Goal: Obtain resource: Obtain resource

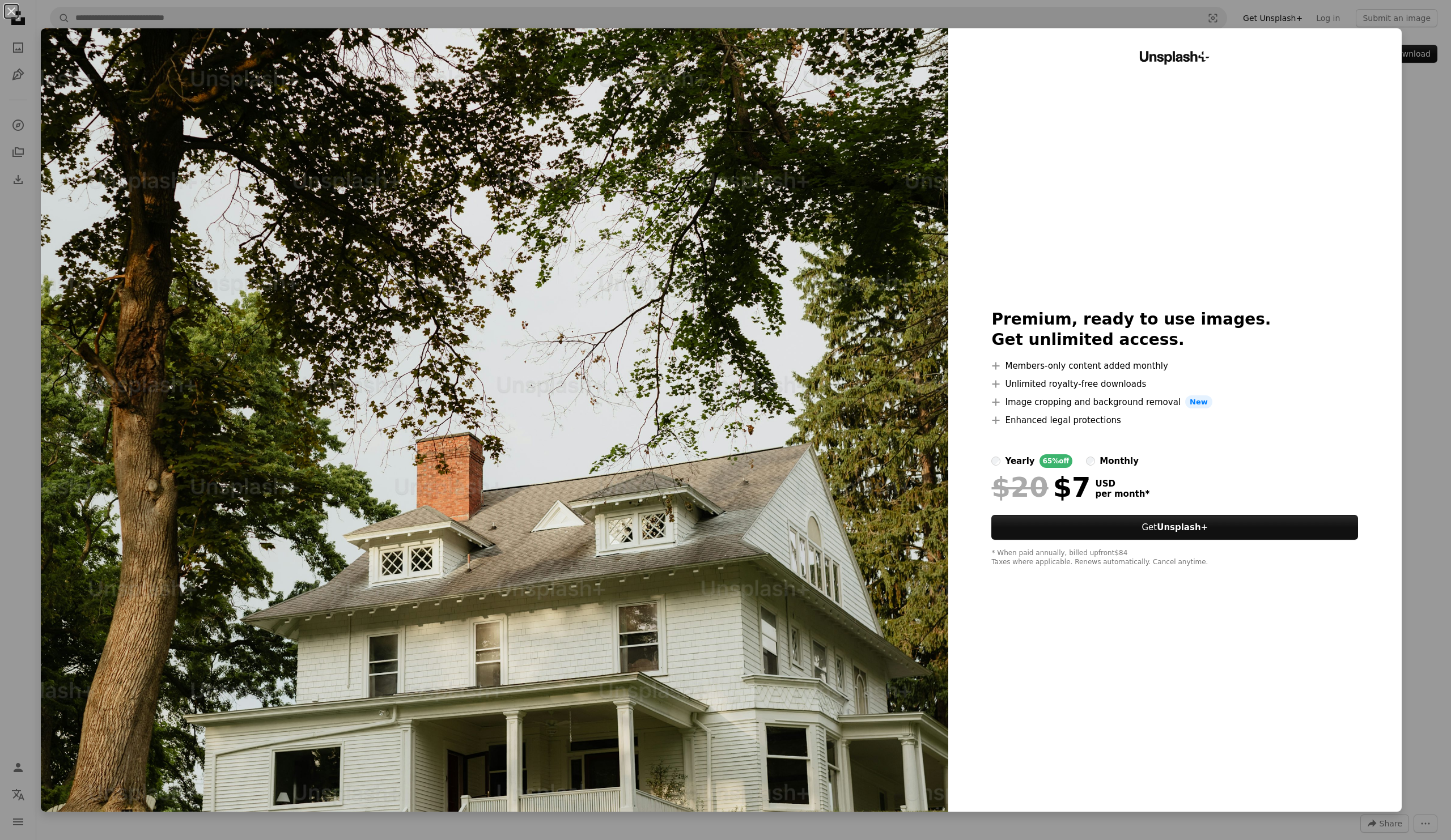
click at [1406, 195] on div "An X shape Unsplash+ Premium, ready to use images. Get unlimited access. A plus…" at bounding box center [725, 420] width 1451 height 840
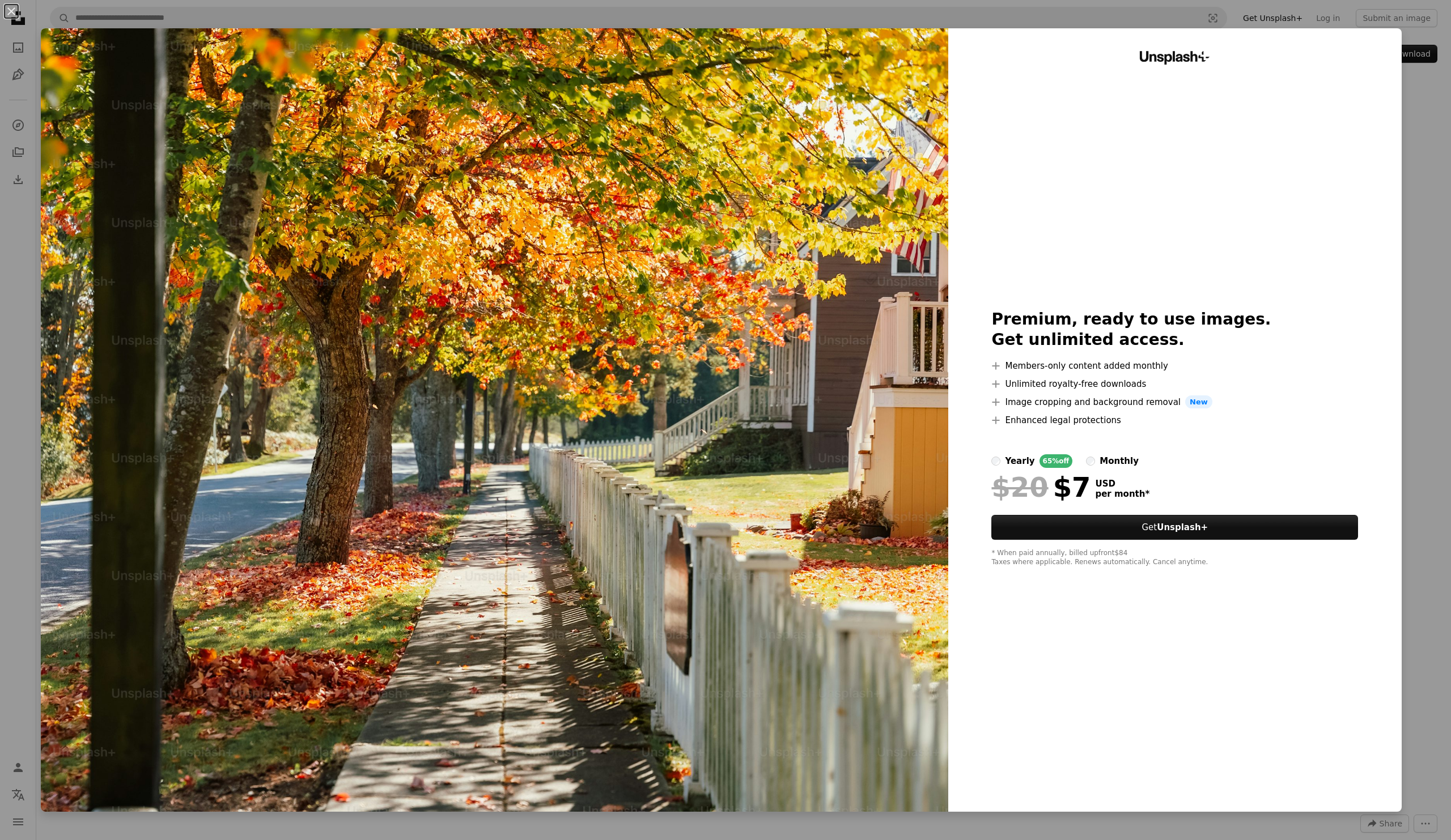
click at [2, 194] on div "An X shape Unsplash+ Premium, ready to use images. Get unlimited access. A plus…" at bounding box center [725, 420] width 1451 height 840
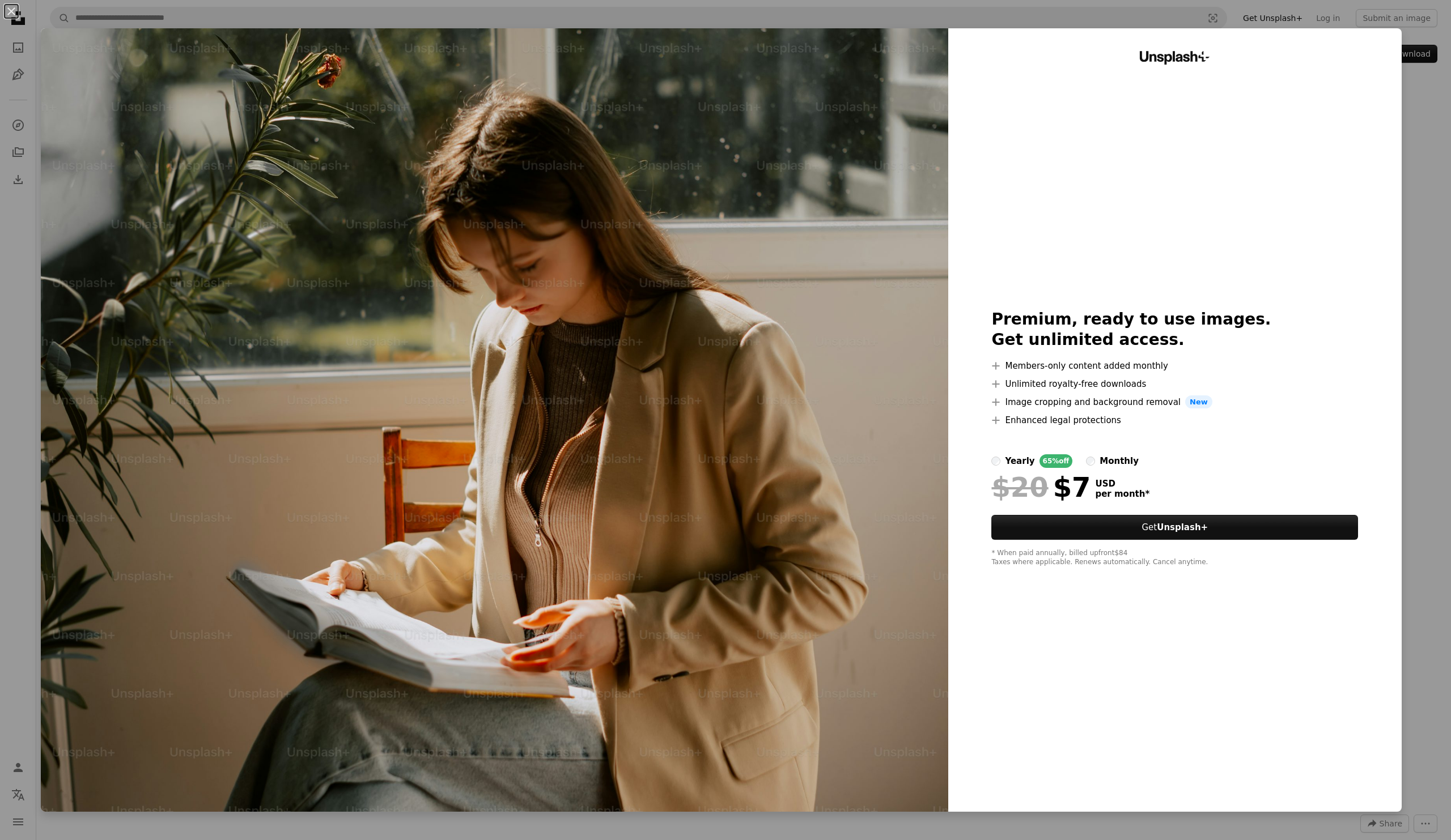
click at [0, 257] on div "An X shape Unsplash+ Premium, ready to use images. Get unlimited access. A plus…" at bounding box center [725, 420] width 1451 height 840
